Goal: Task Accomplishment & Management: Use online tool/utility

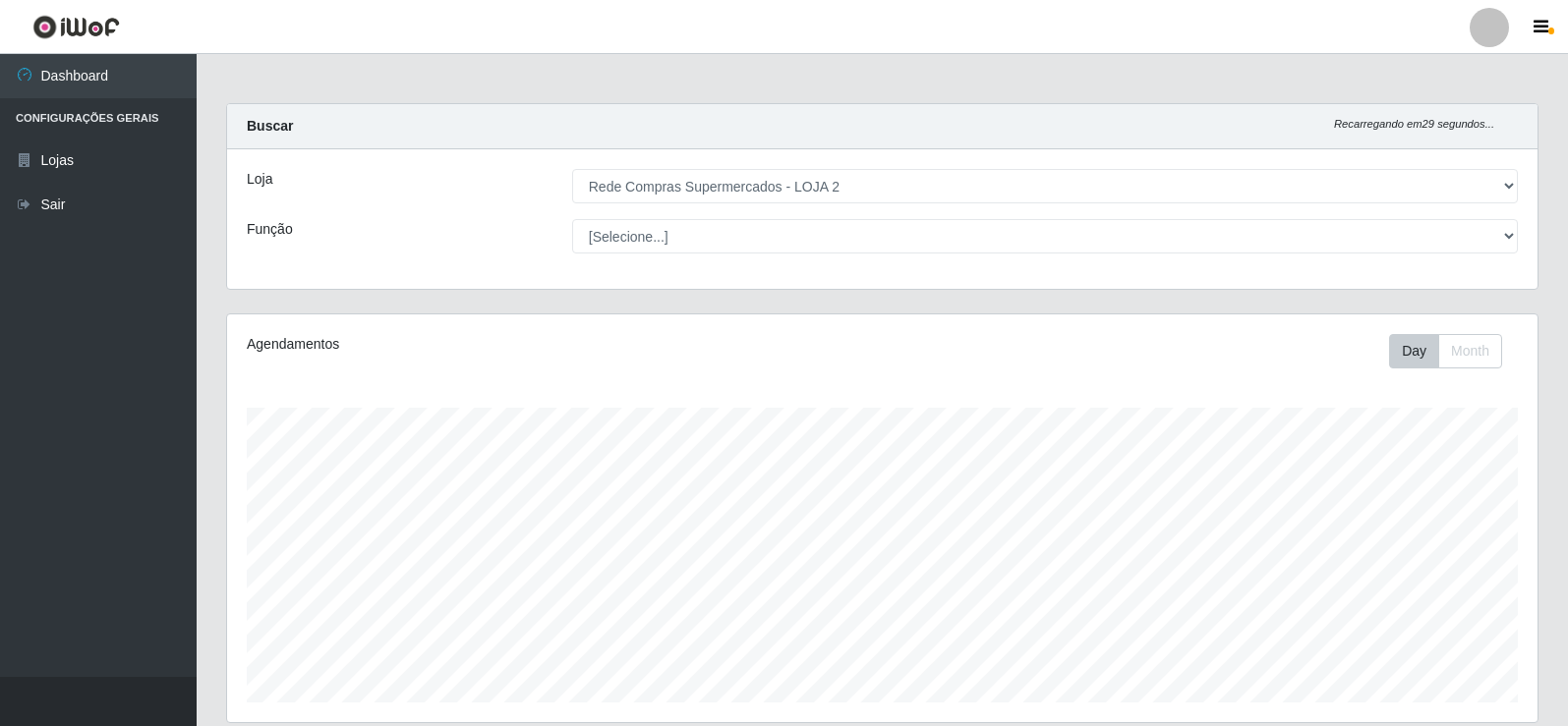
select select "161"
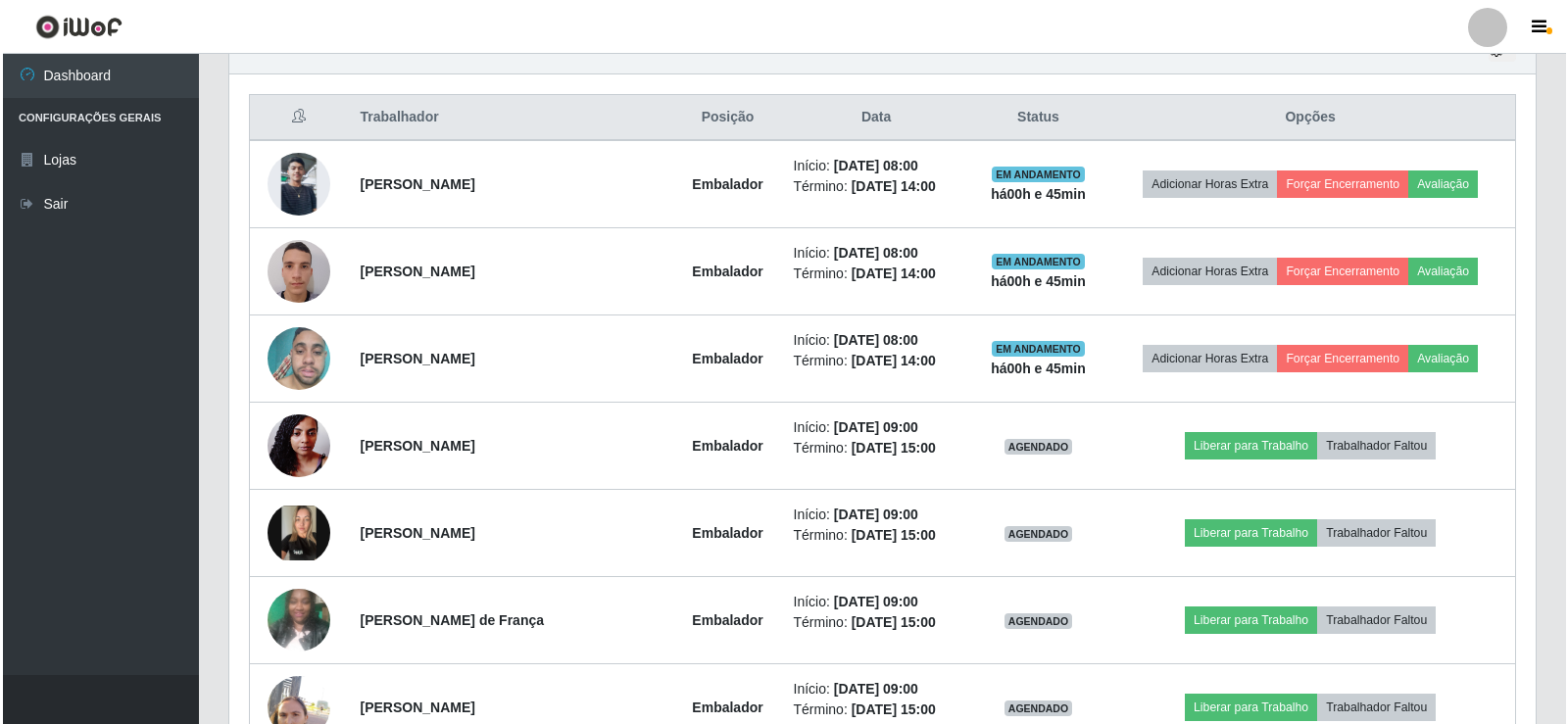
scroll to position [407, 1306]
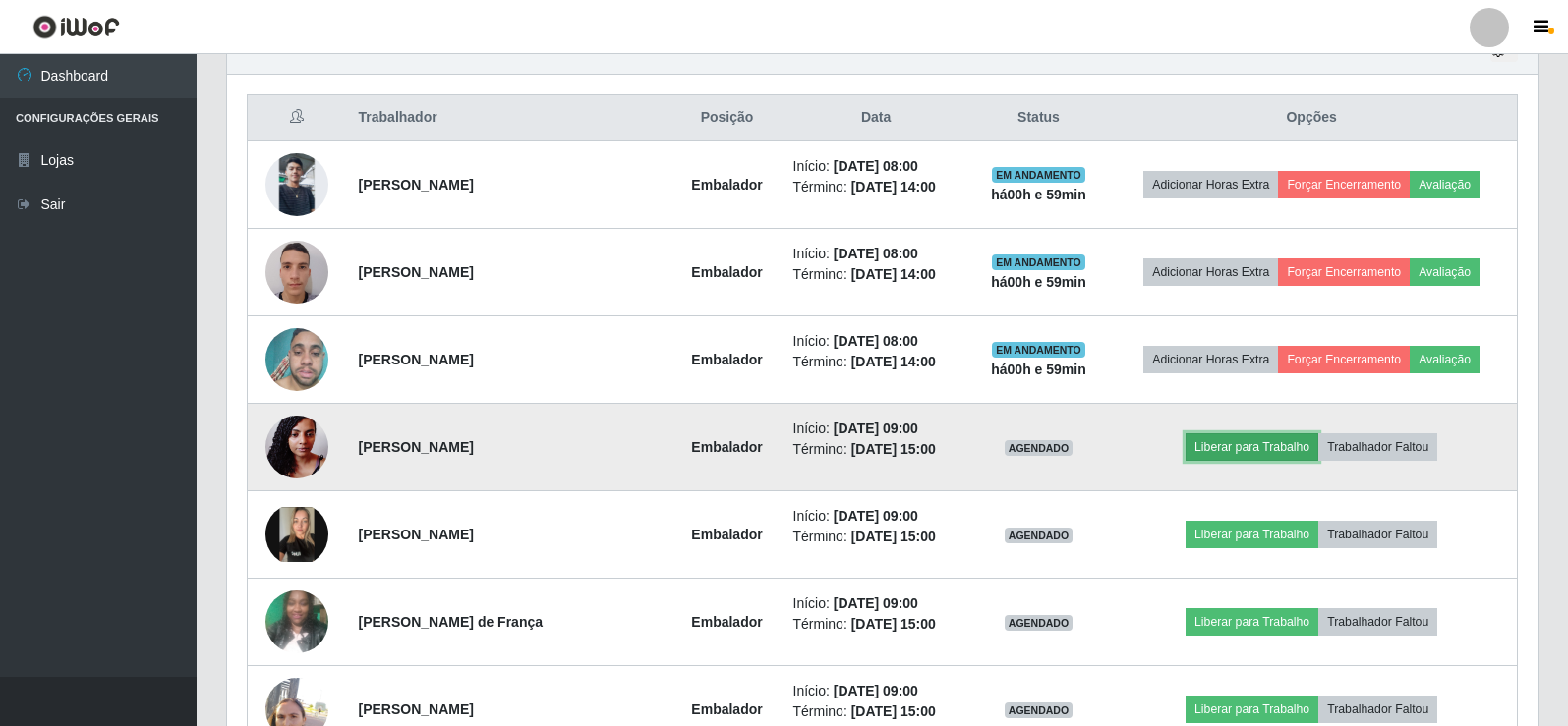
click at [1213, 437] on button "Liberar para Trabalho" at bounding box center [1252, 447] width 133 height 28
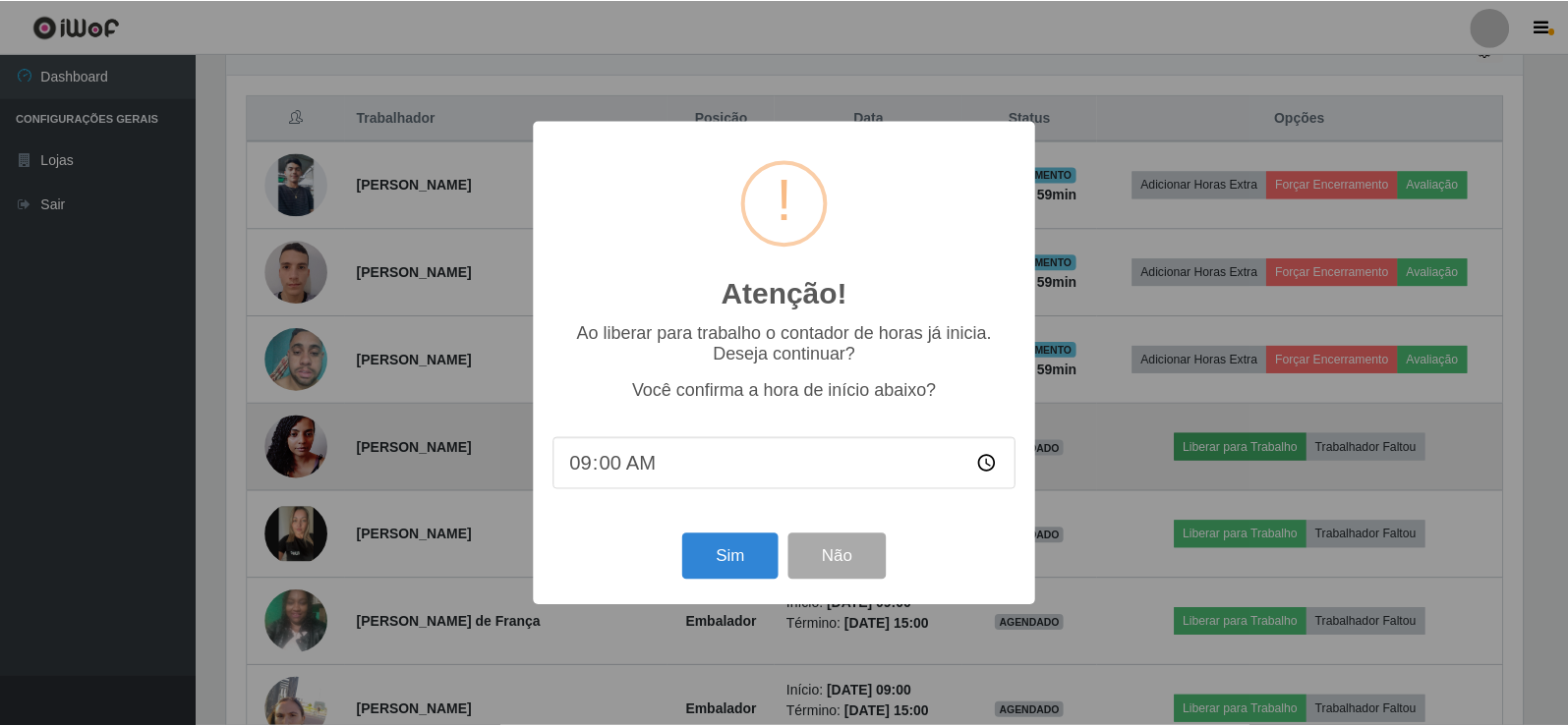
scroll to position [408, 1300]
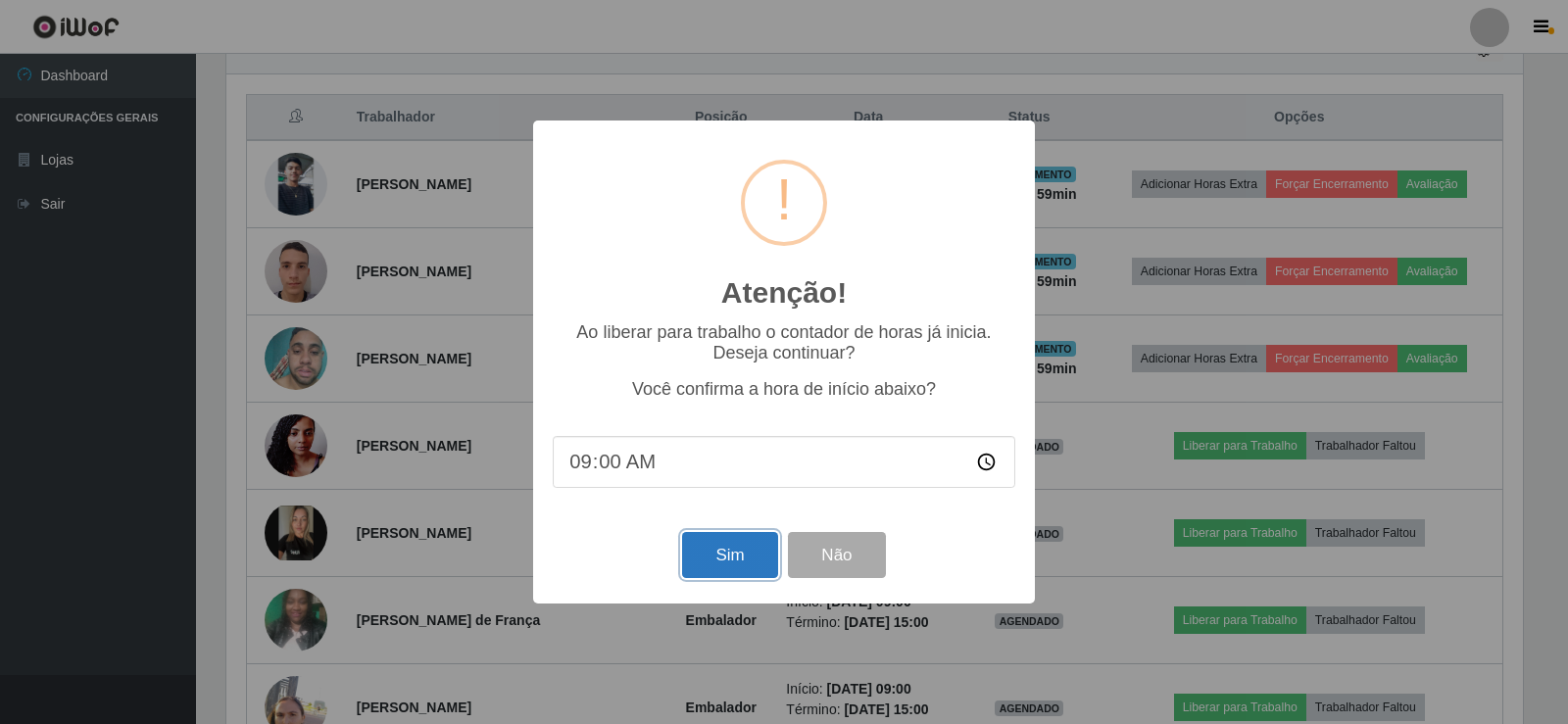
click at [703, 563] on button "Sim" at bounding box center [729, 555] width 95 height 46
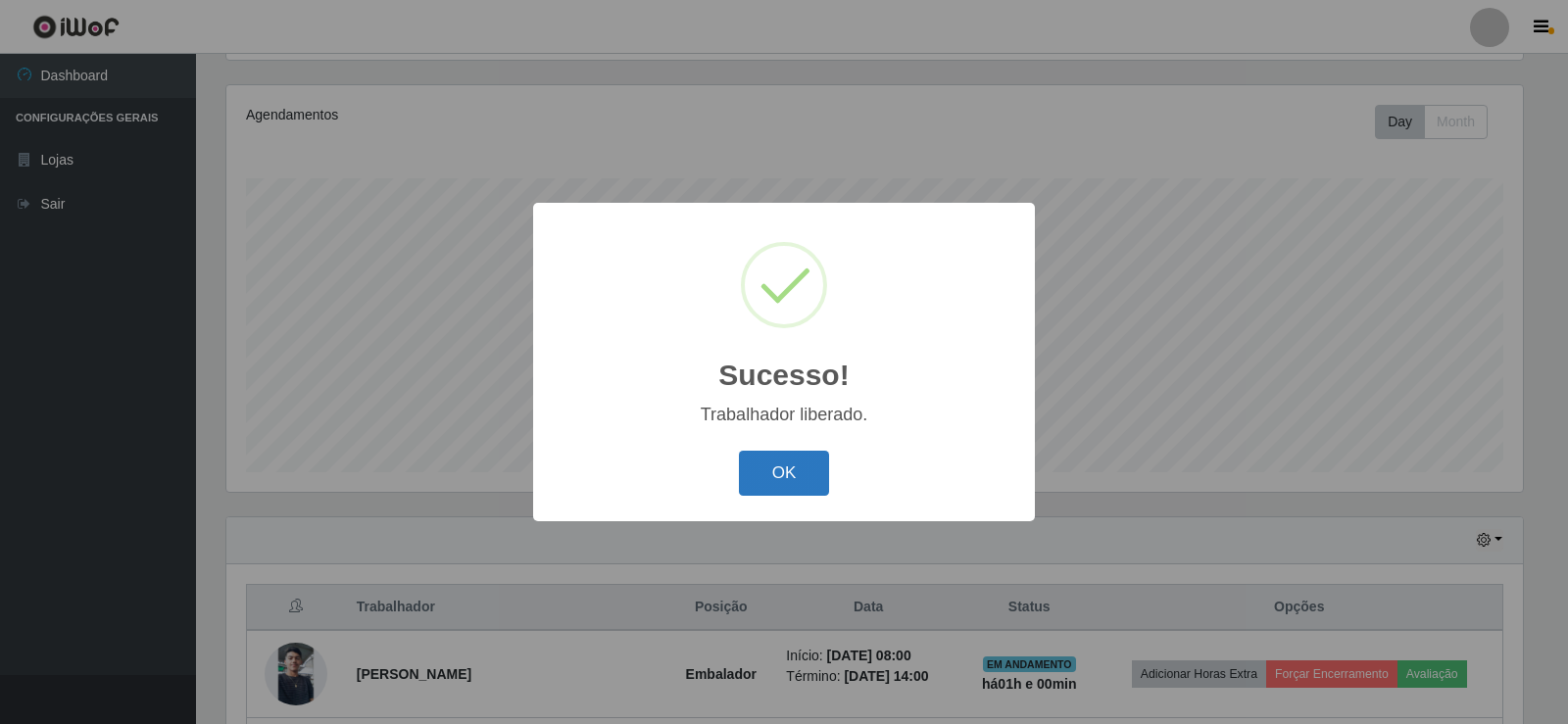
click at [785, 476] on button "OK" at bounding box center [784, 474] width 91 height 46
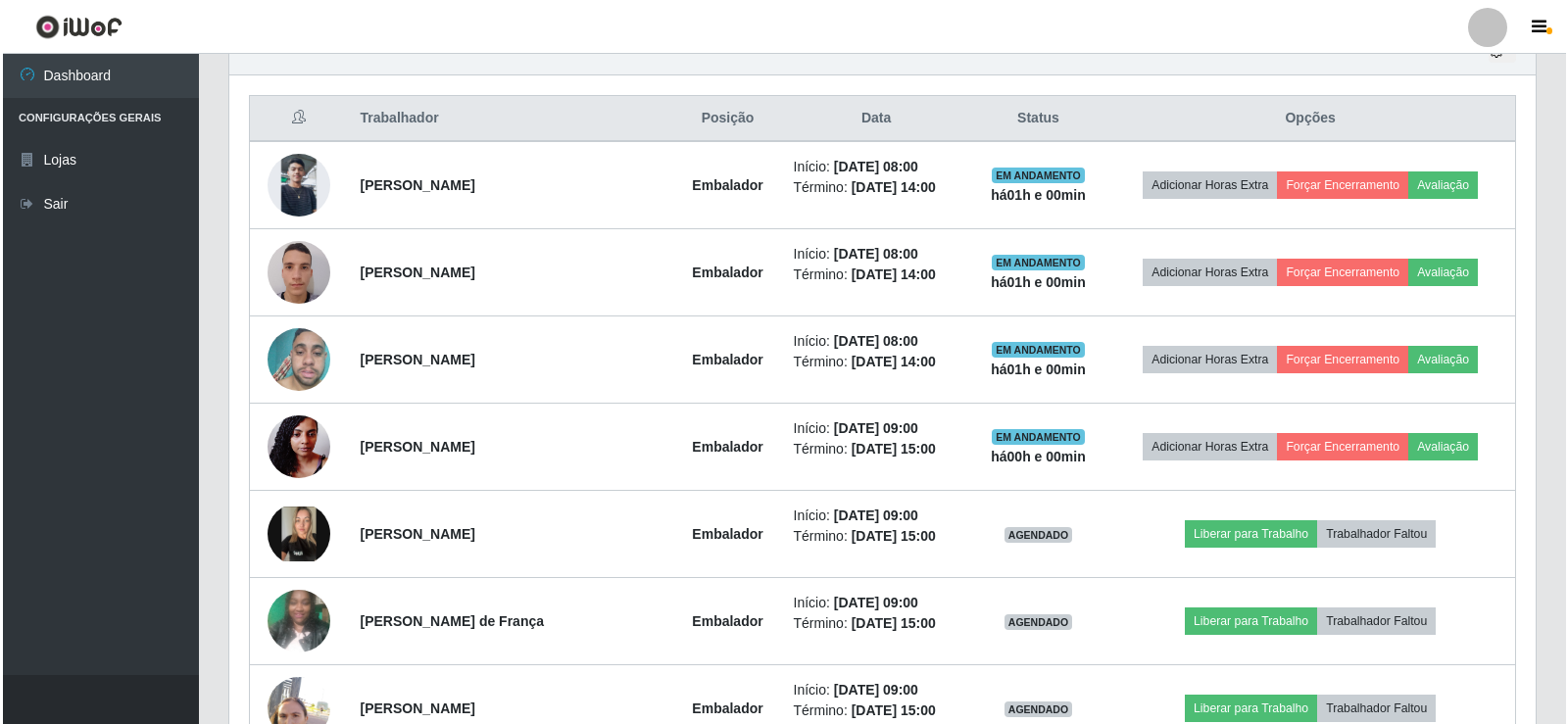
scroll to position [718, 0]
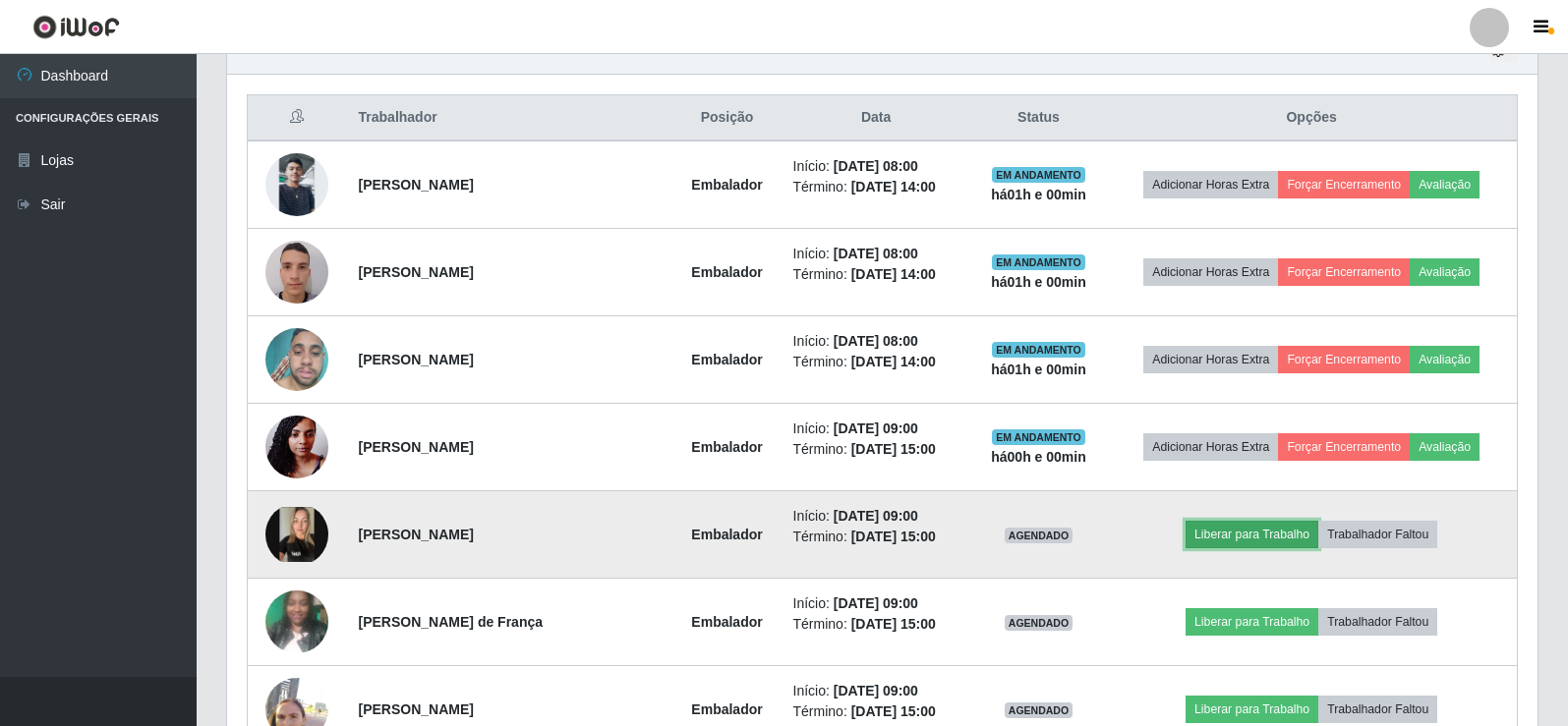
click at [1268, 531] on button "Liberar para Trabalho" at bounding box center [1252, 535] width 133 height 28
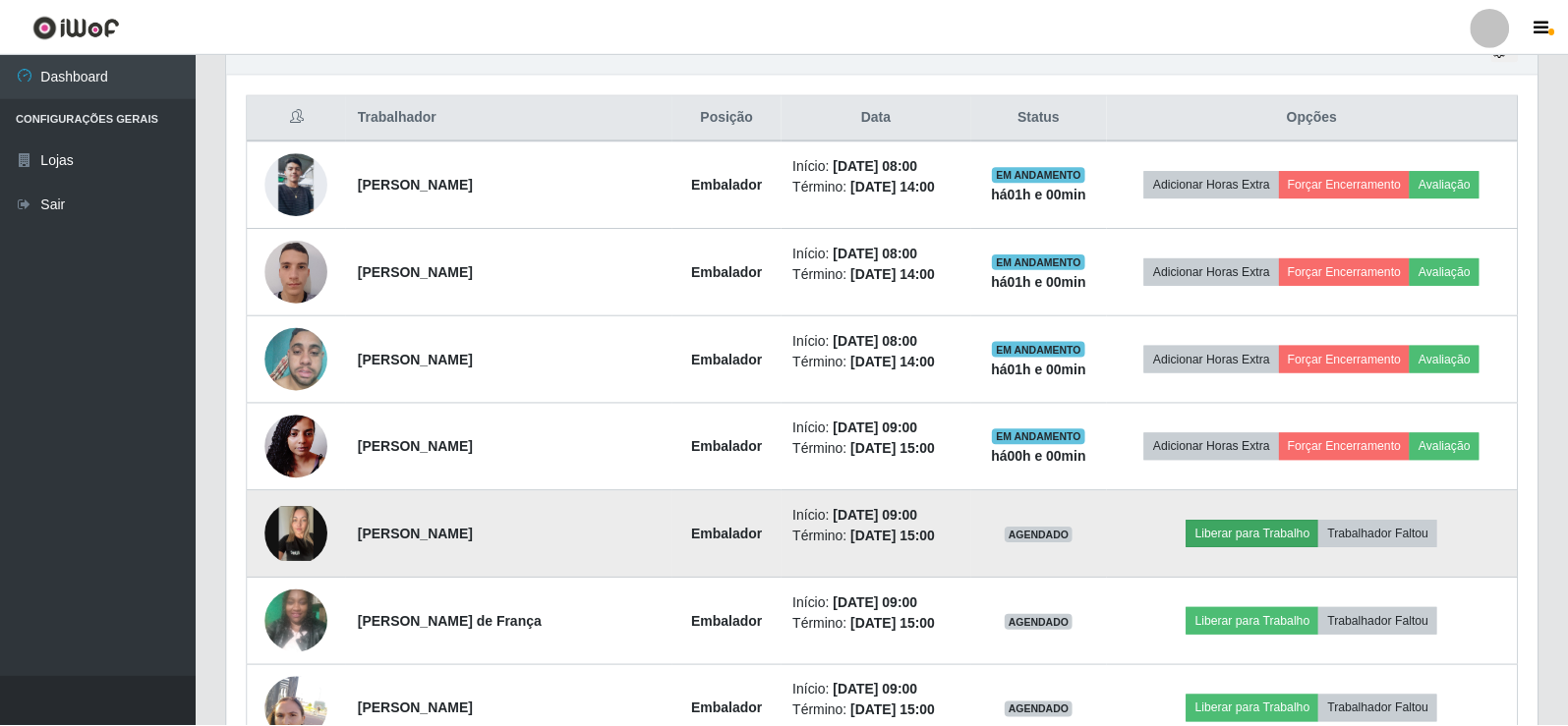
scroll to position [408, 1300]
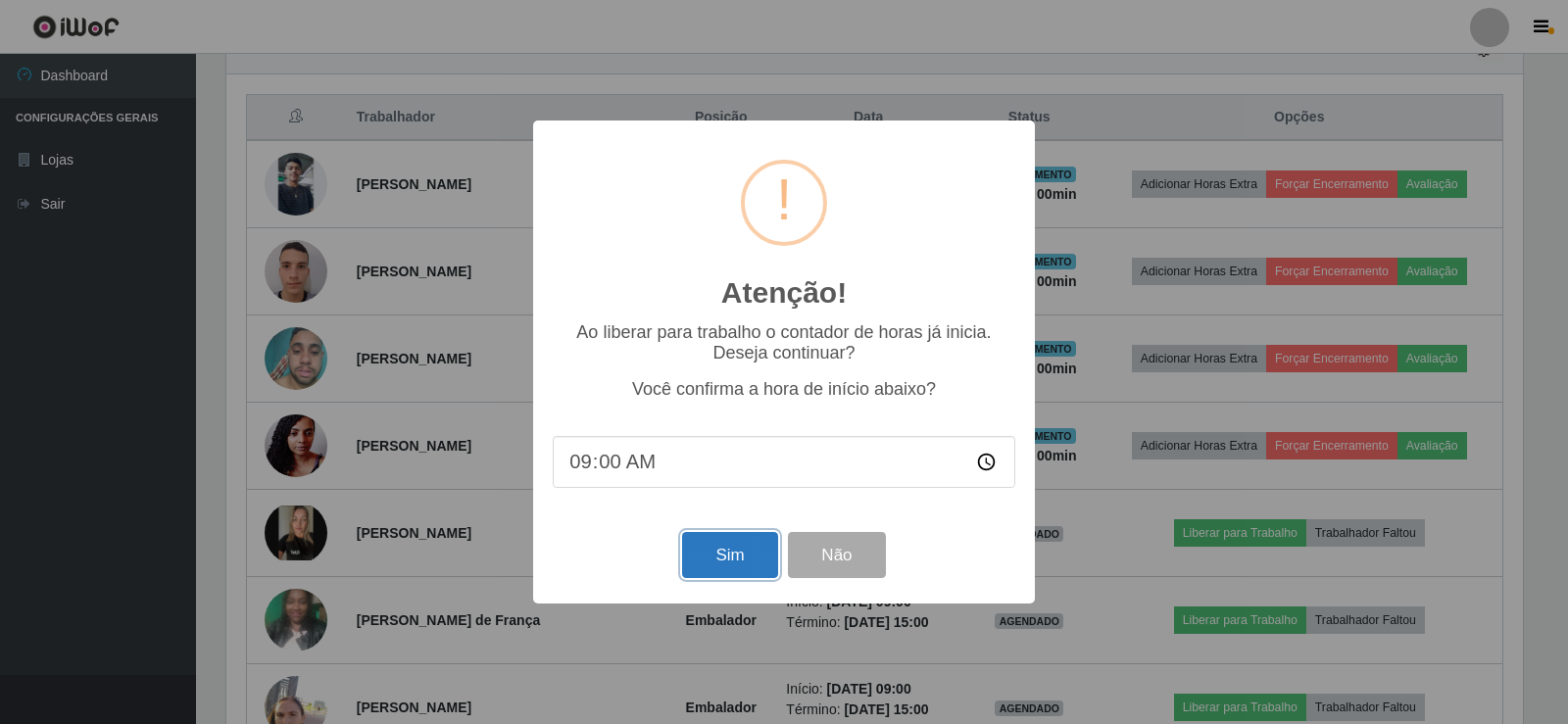
click at [738, 542] on button "Sim" at bounding box center [729, 555] width 95 height 46
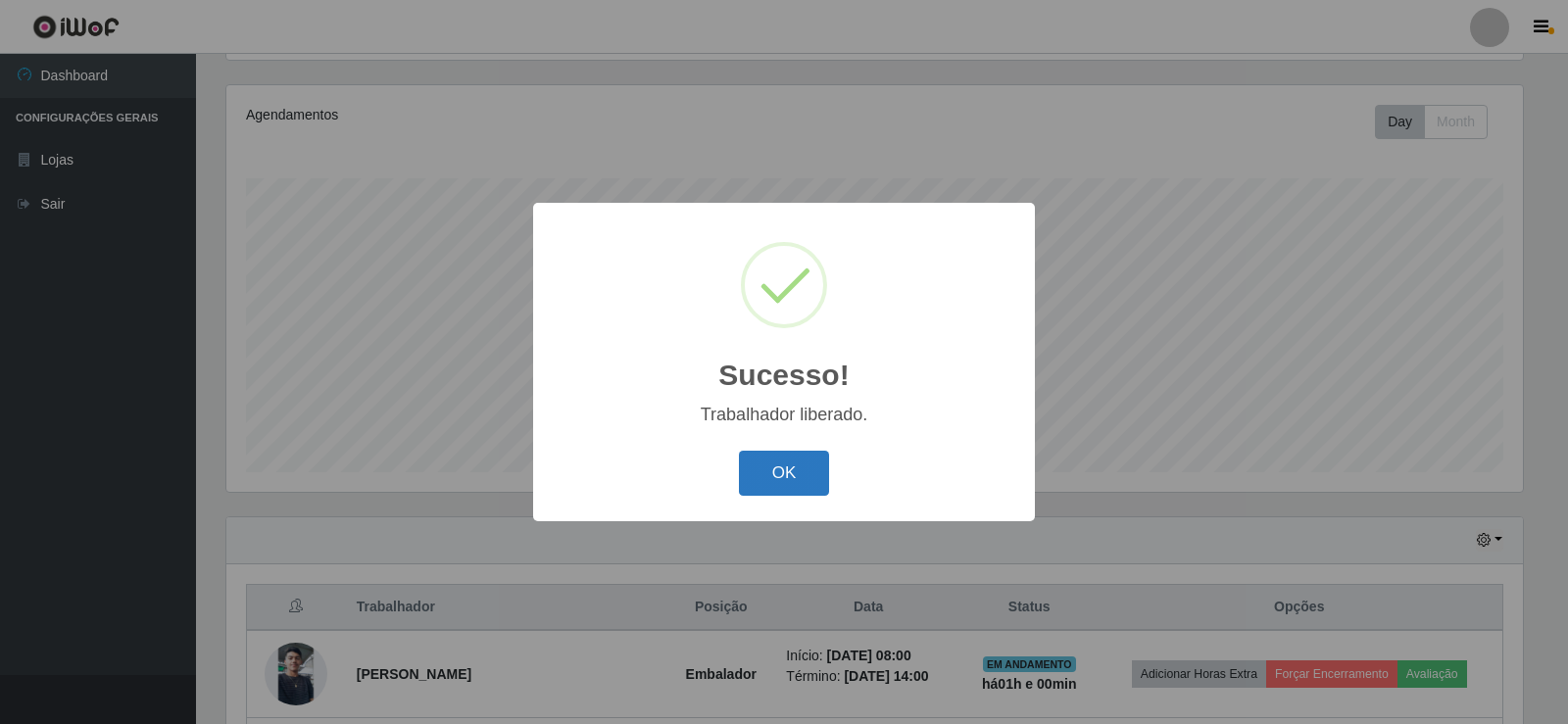
click at [812, 472] on button "OK" at bounding box center [784, 474] width 91 height 46
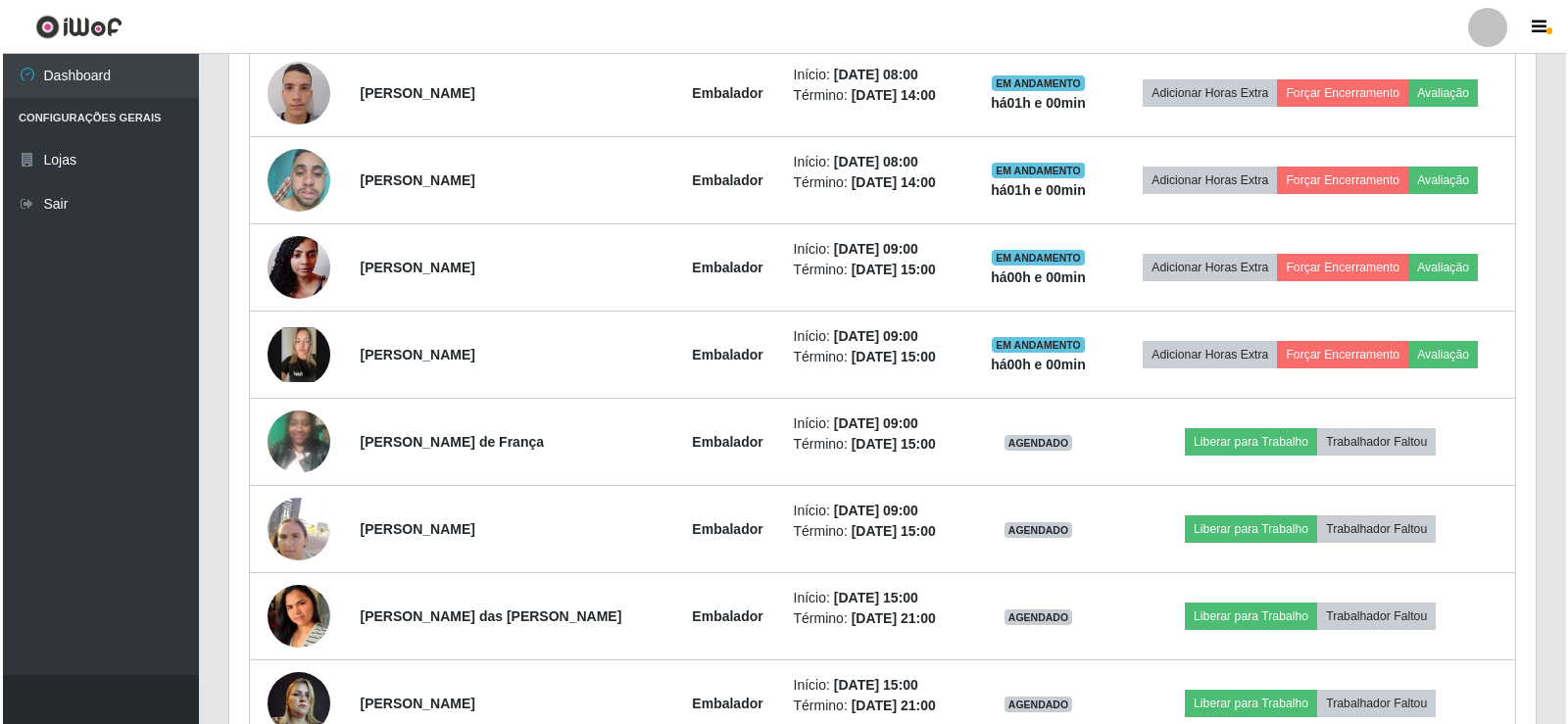
scroll to position [914, 0]
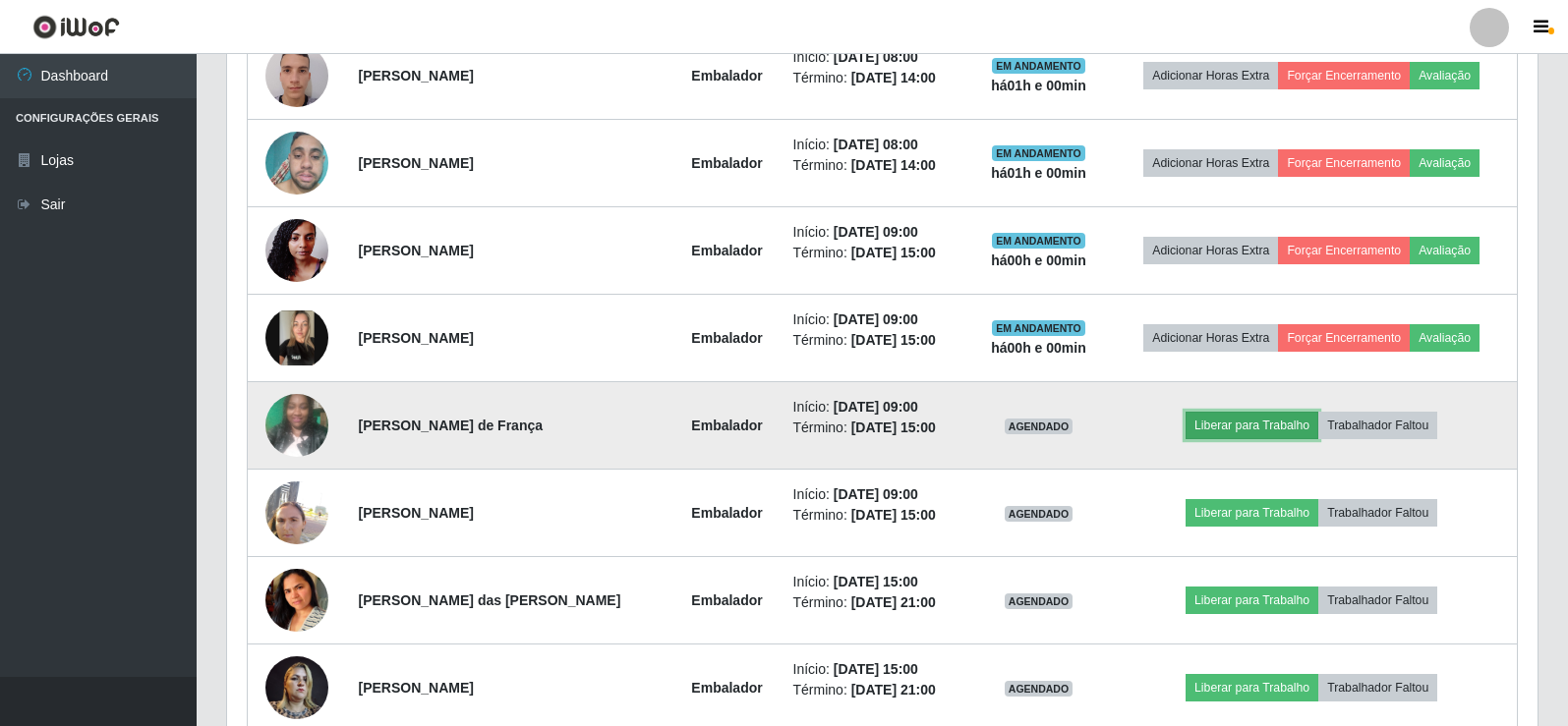
click at [1267, 428] on button "Liberar para Trabalho" at bounding box center [1252, 425] width 133 height 28
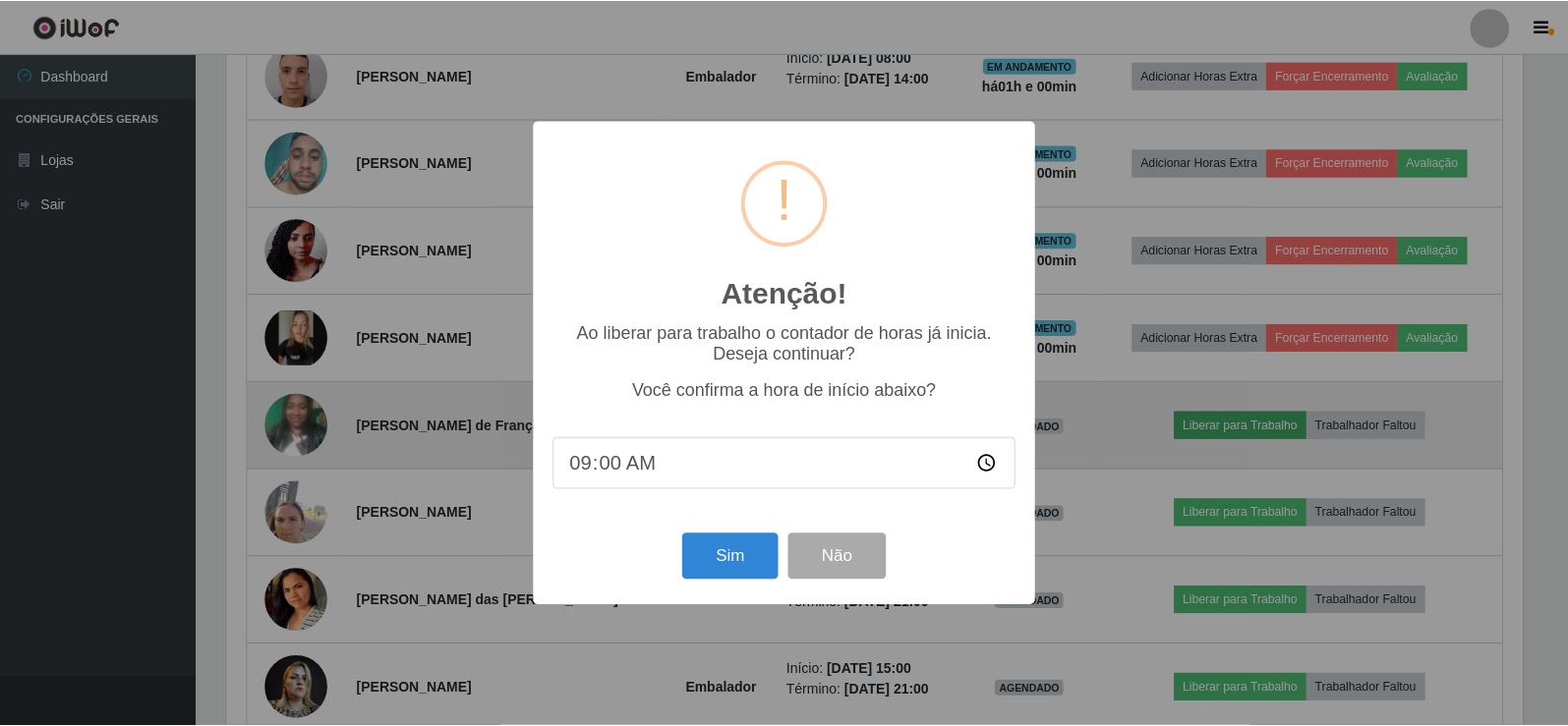
scroll to position [408, 1300]
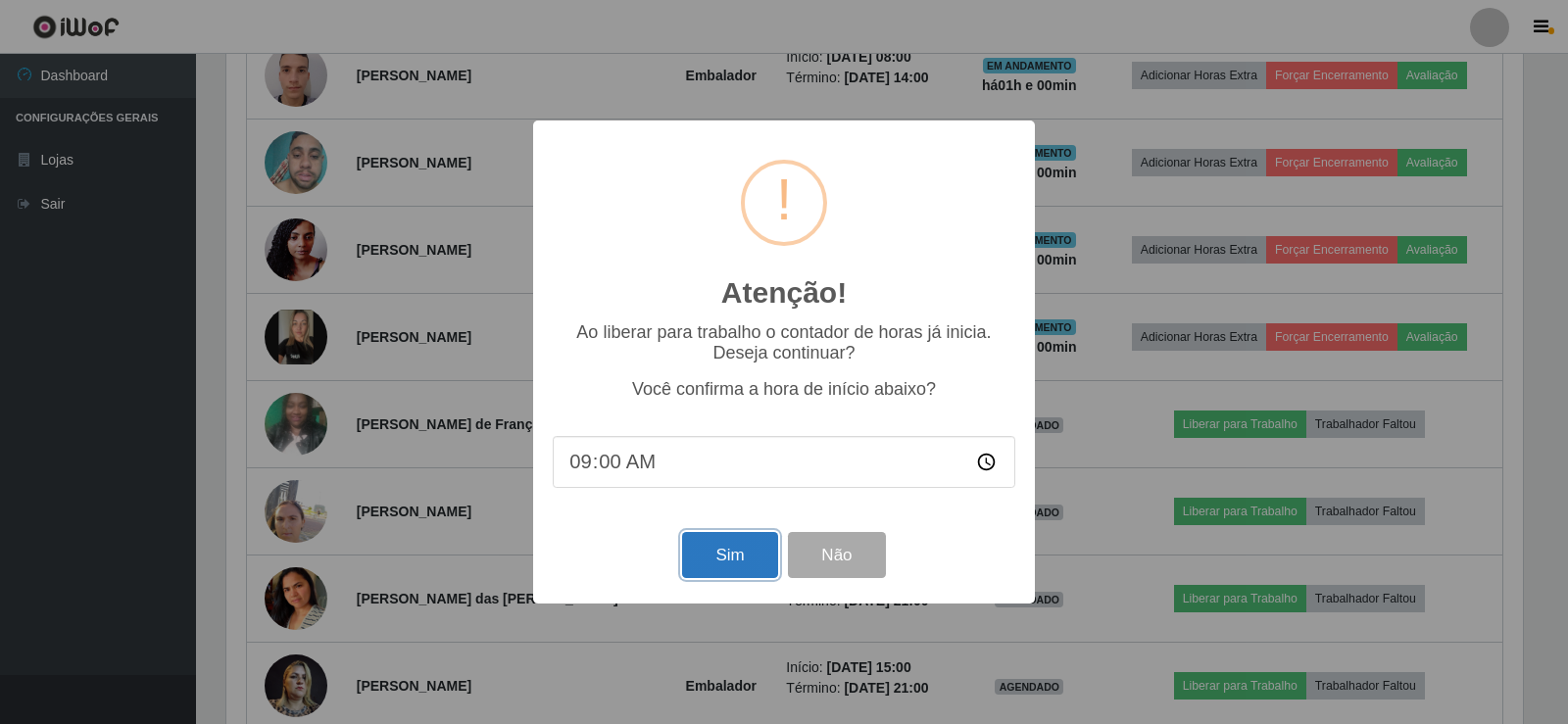
click at [738, 555] on button "Sim" at bounding box center [729, 555] width 95 height 46
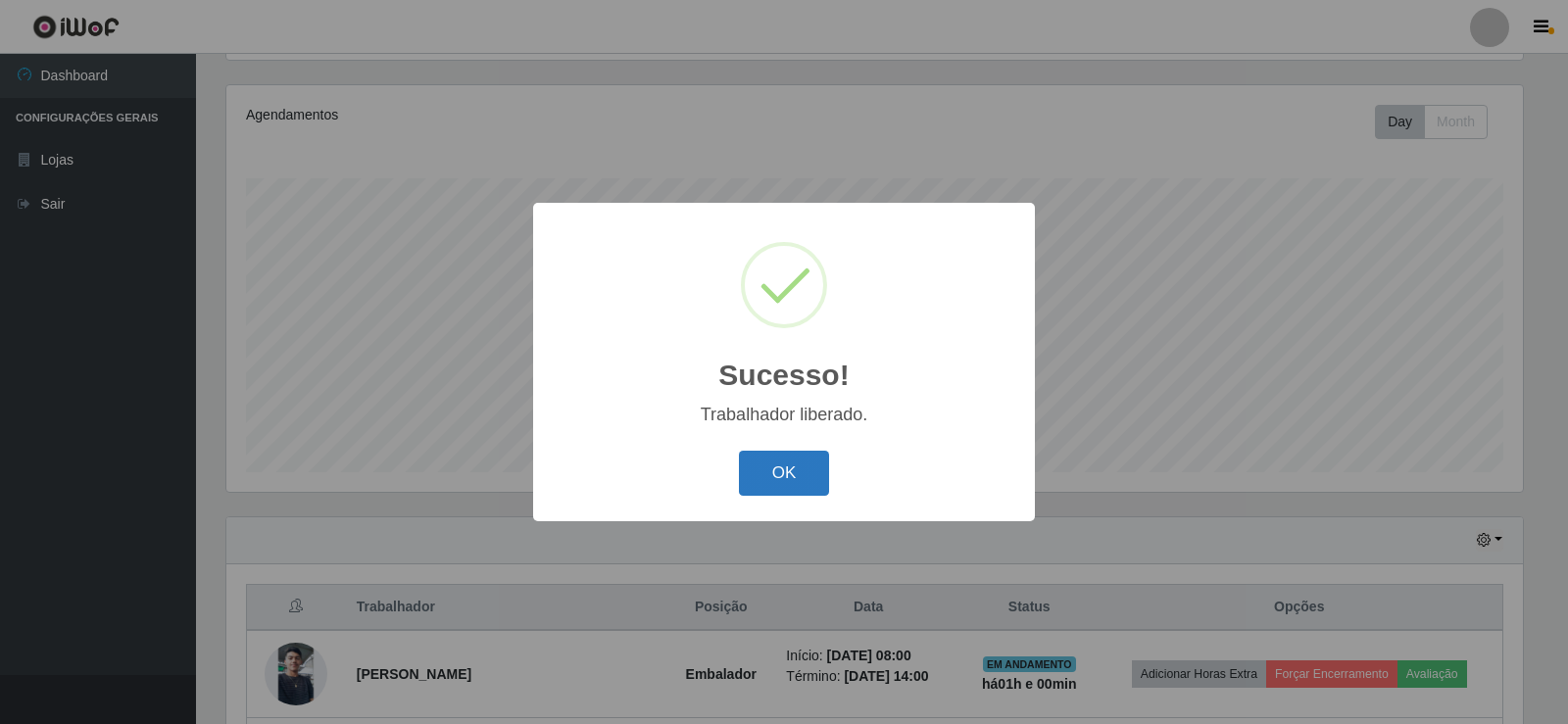
click at [814, 485] on button "OK" at bounding box center [784, 474] width 91 height 46
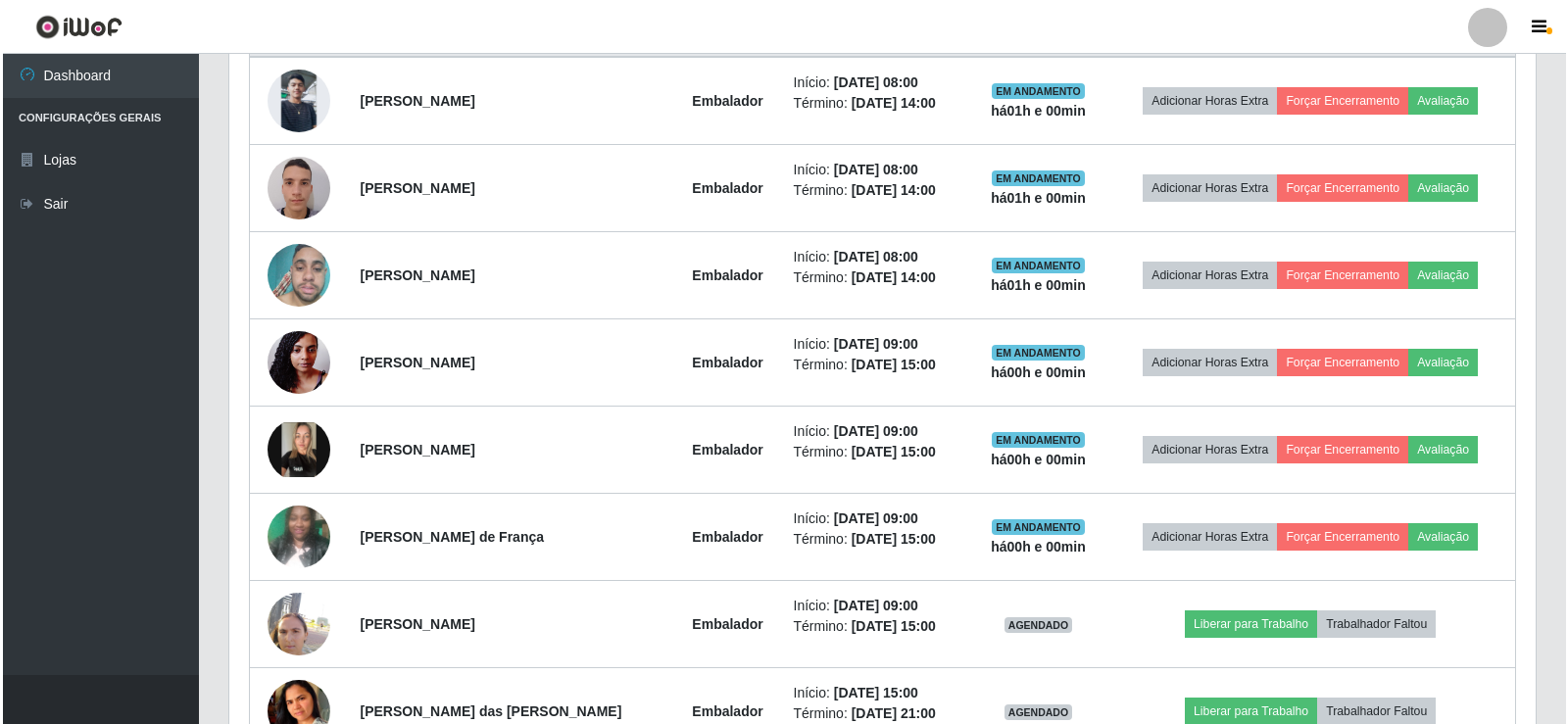
scroll to position [816, 0]
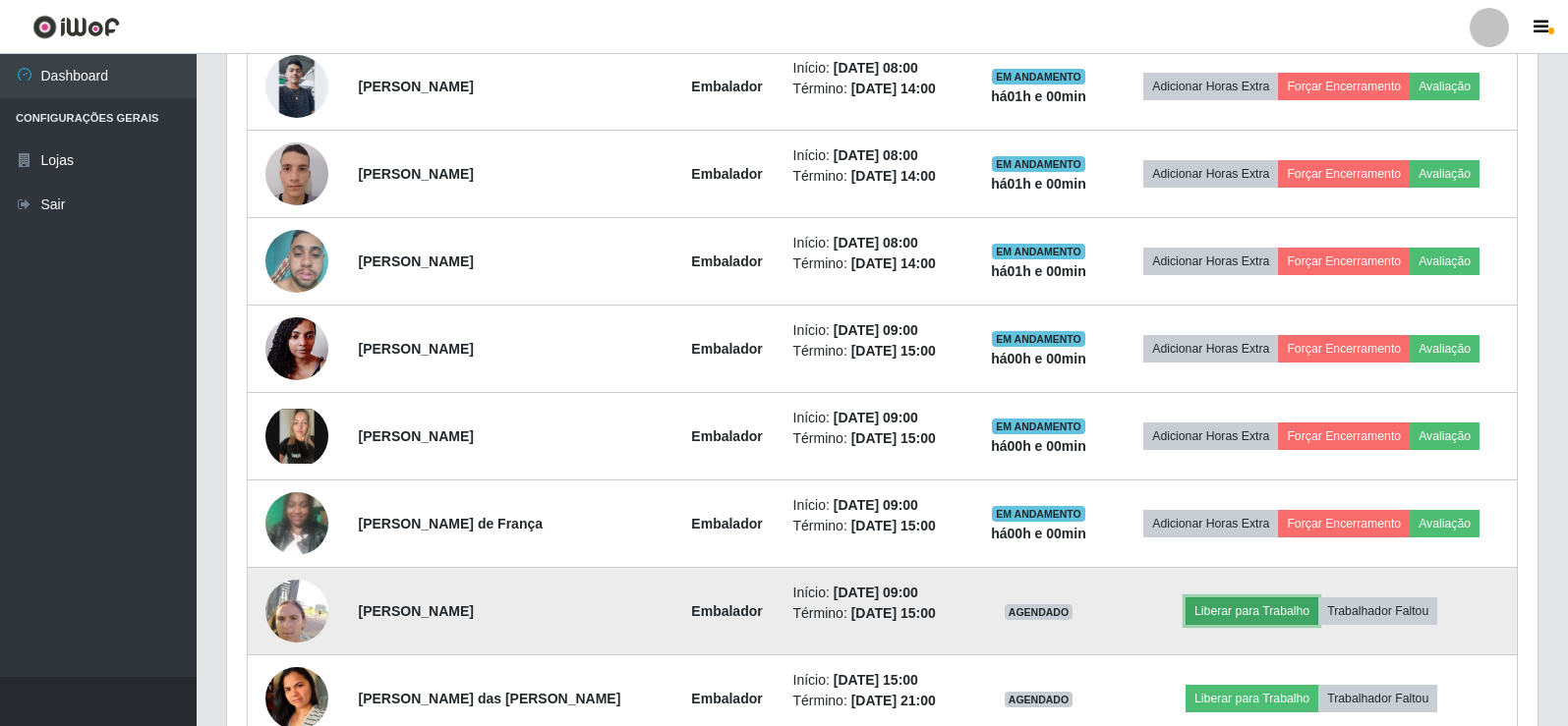
click at [1259, 613] on button "Liberar para Trabalho" at bounding box center [1252, 611] width 133 height 28
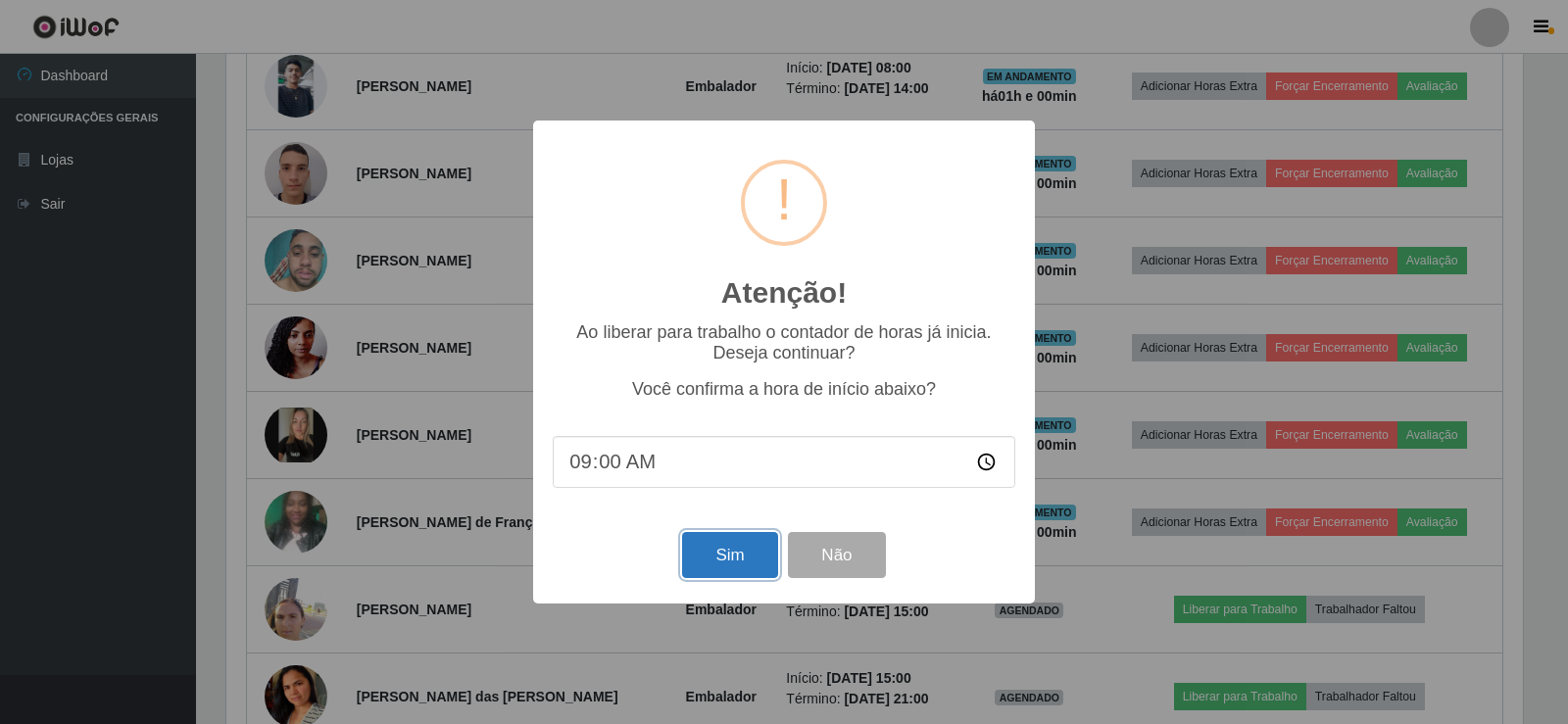
click at [725, 566] on button "Sim" at bounding box center [729, 555] width 95 height 46
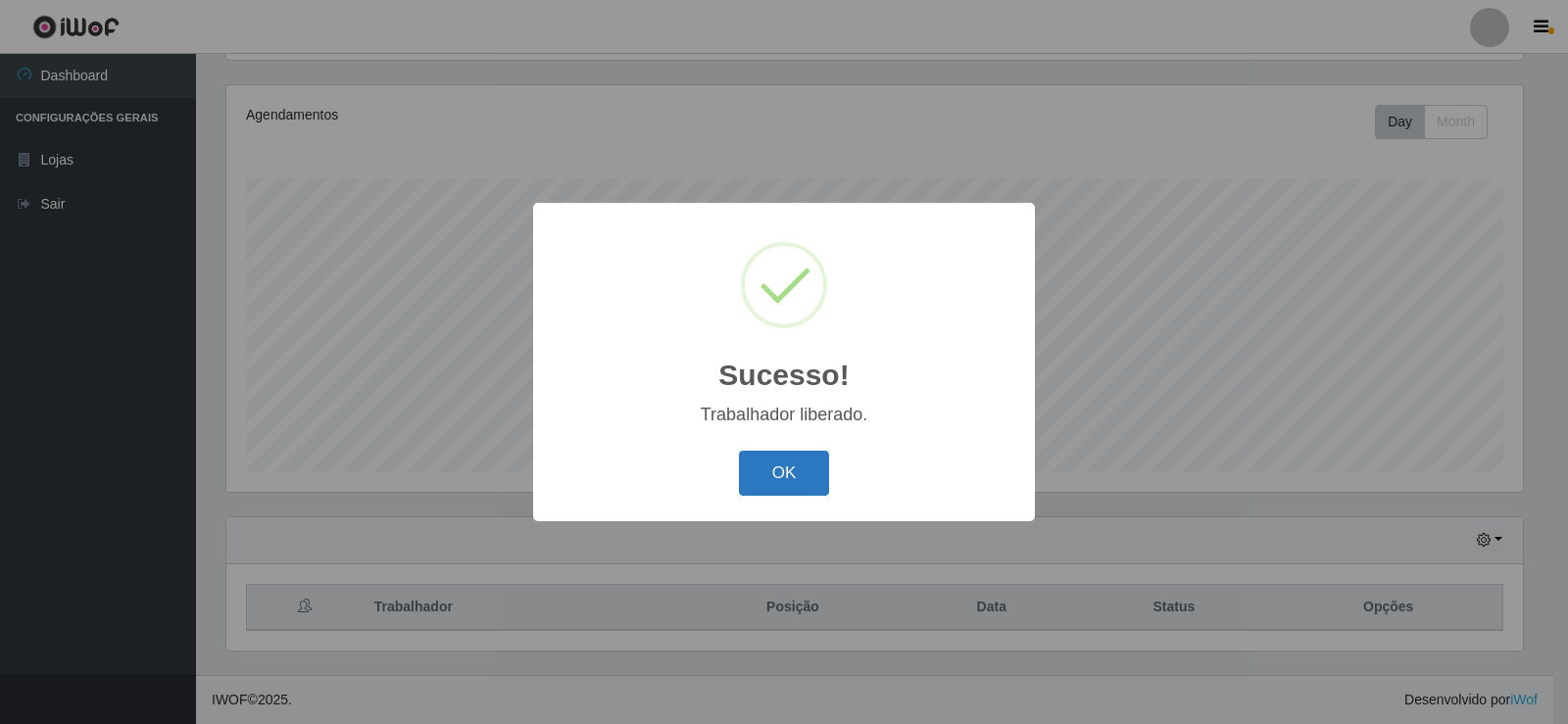
click at [808, 458] on button "OK" at bounding box center [784, 474] width 91 height 46
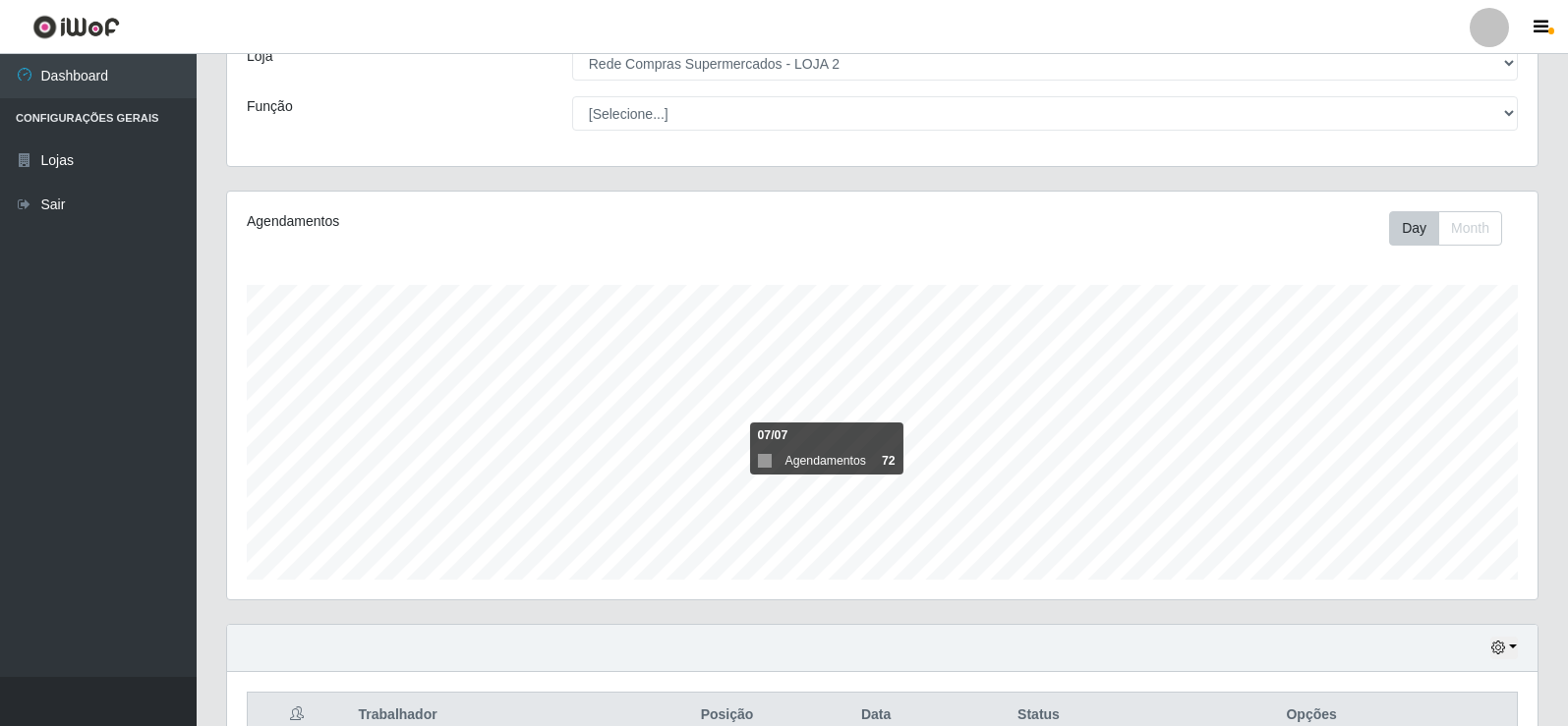
scroll to position [33, 0]
